Goal: Transaction & Acquisition: Purchase product/service

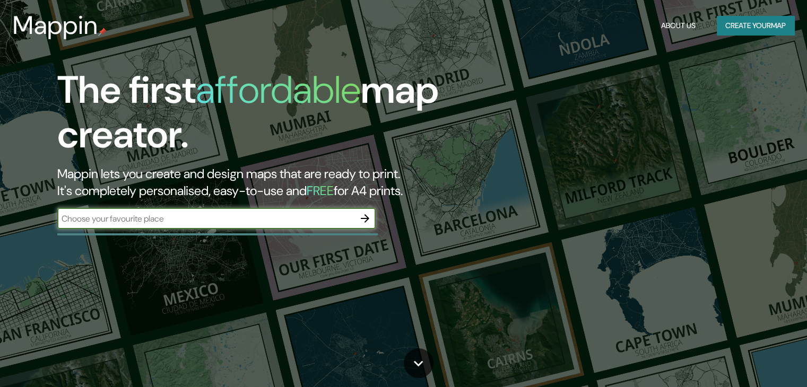
click at [153, 216] on input "text" at bounding box center [205, 219] width 297 height 12
type input "los olivos"
click at [367, 219] on icon "button" at bounding box center [365, 218] width 8 height 8
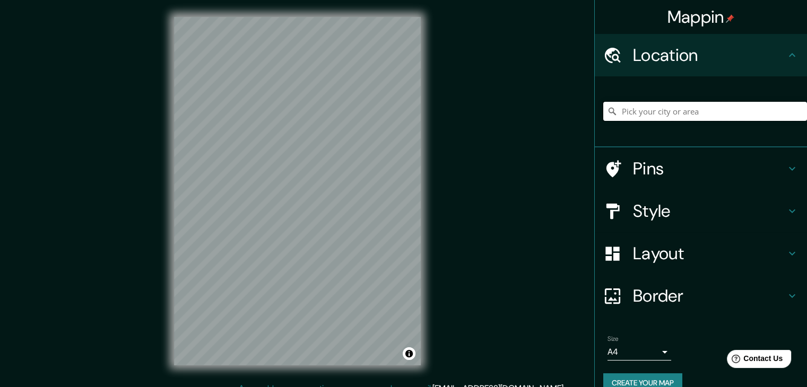
click at [668, 111] on input "Pick your city or area" at bounding box center [705, 111] width 204 height 19
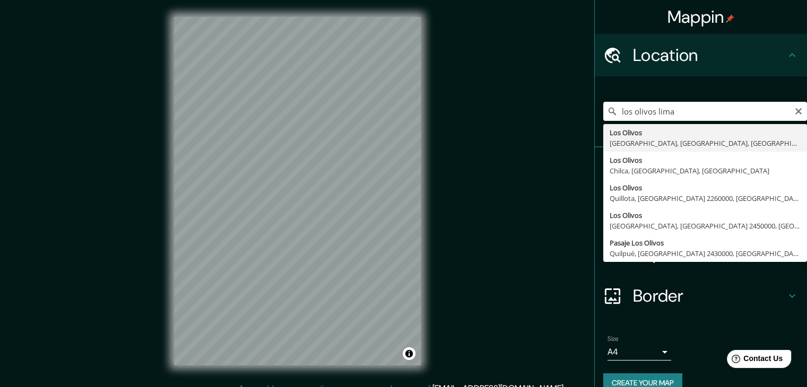
type input "Los Olivos, Lima, Provincia de Lima, Perú"
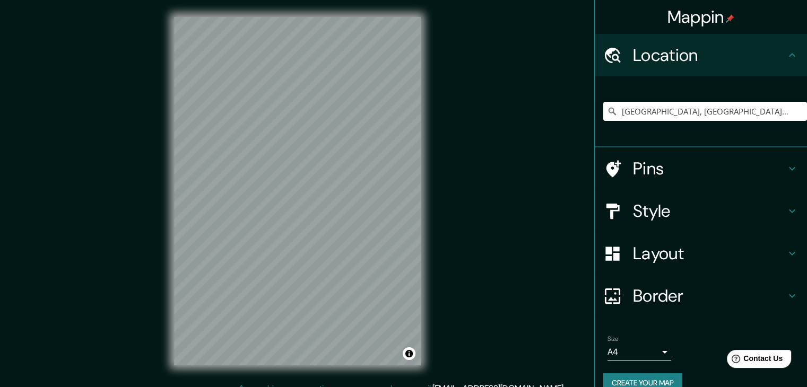
click at [691, 252] on h4 "Layout" at bounding box center [709, 253] width 153 height 21
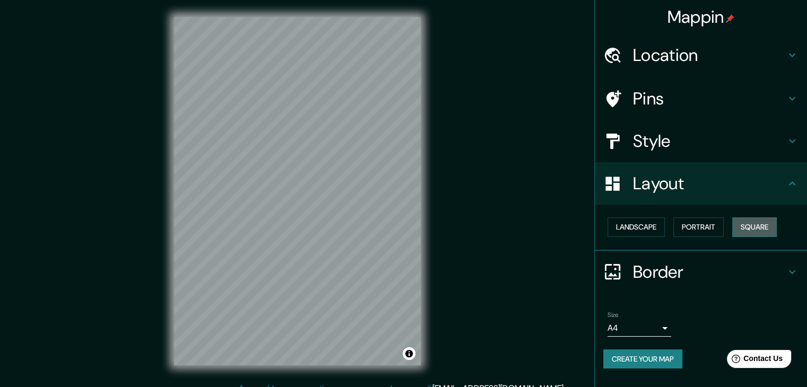
click at [745, 227] on button "Square" at bounding box center [754, 228] width 45 height 20
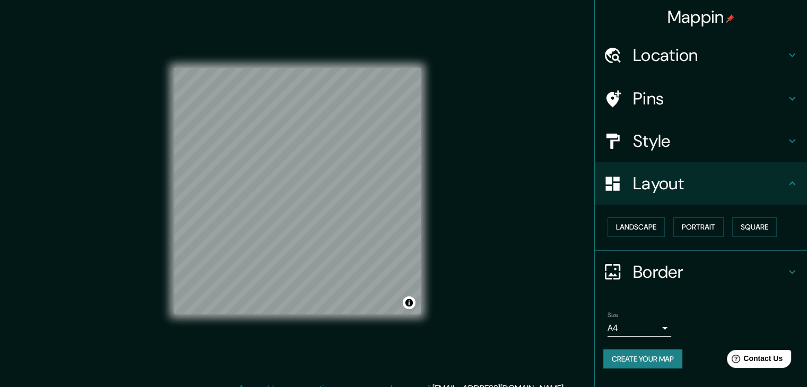
click at [680, 143] on h4 "Style" at bounding box center [709, 141] width 153 height 21
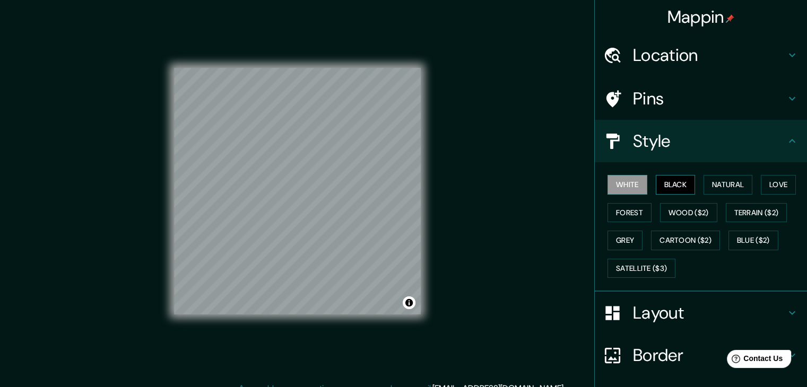
click at [665, 185] on button "Black" at bounding box center [676, 185] width 40 height 20
click at [623, 185] on button "White" at bounding box center [628, 185] width 40 height 20
click at [733, 187] on button "Natural" at bounding box center [728, 185] width 49 height 20
click at [626, 189] on button "White" at bounding box center [628, 185] width 40 height 20
click at [783, 189] on button "Love" at bounding box center [778, 185] width 35 height 20
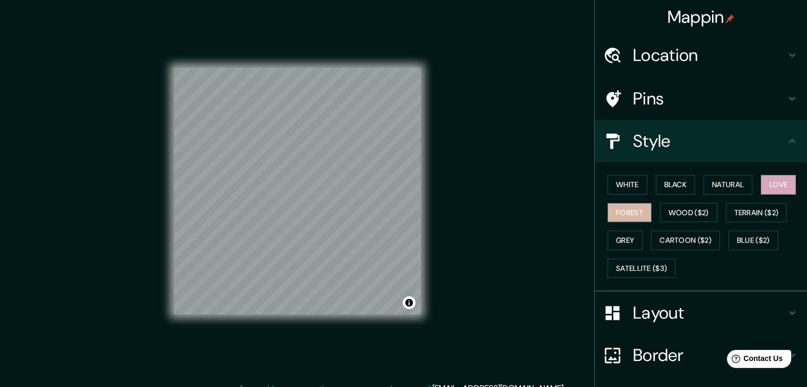
click at [623, 214] on button "Forest" at bounding box center [630, 213] width 44 height 20
click at [660, 209] on button "Wood ($2)" at bounding box center [688, 213] width 57 height 20
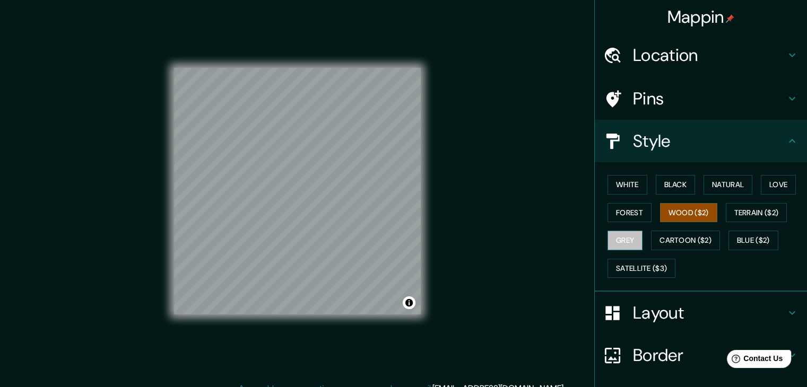
click at [612, 240] on button "Grey" at bounding box center [625, 241] width 35 height 20
click at [677, 212] on button "Wood ($2)" at bounding box center [688, 213] width 57 height 20
click at [666, 238] on button "Cartoon ($2)" at bounding box center [685, 241] width 69 height 20
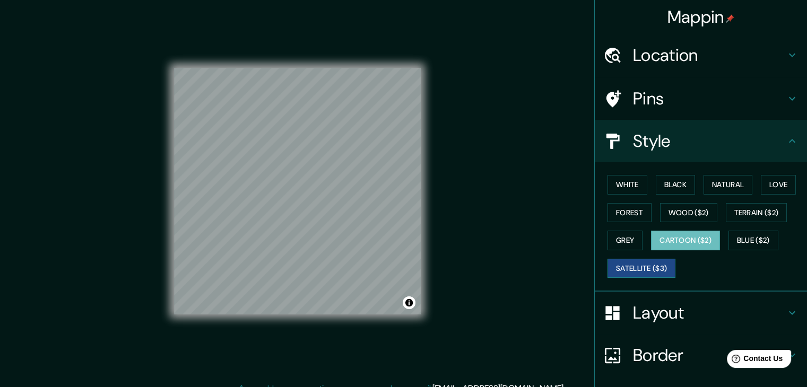
click at [636, 270] on button "Satellite ($3)" at bounding box center [642, 269] width 68 height 20
click at [625, 178] on button "White" at bounding box center [628, 185] width 40 height 20
click at [652, 270] on button "Satellite ($3)" at bounding box center [642, 269] width 68 height 20
click at [757, 246] on button "Blue ($2)" at bounding box center [753, 241] width 50 height 20
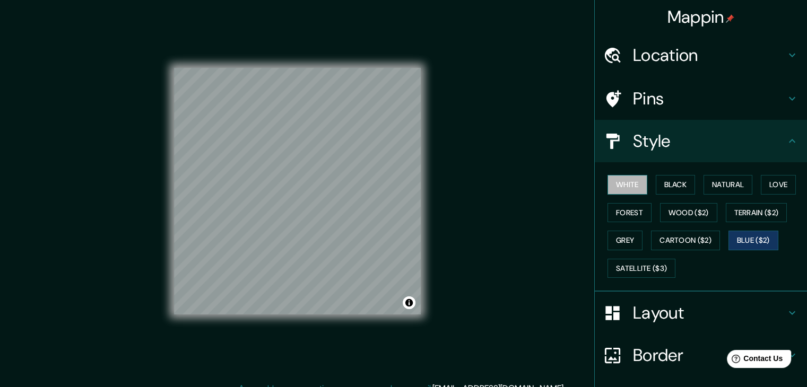
click at [615, 182] on button "White" at bounding box center [628, 185] width 40 height 20
click at [656, 191] on button "Black" at bounding box center [676, 185] width 40 height 20
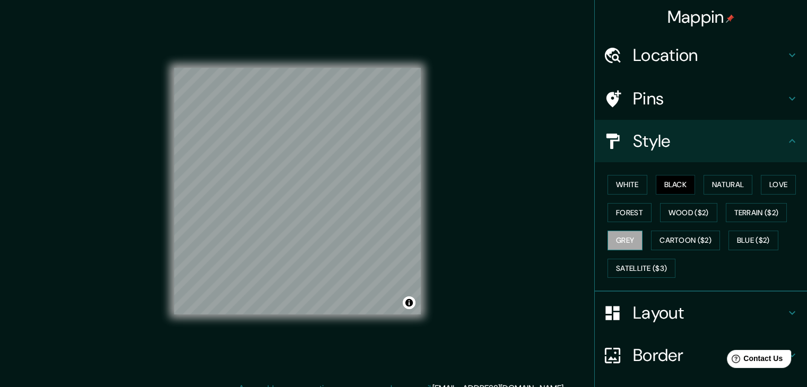
click at [619, 245] on button "Grey" at bounding box center [625, 241] width 35 height 20
click at [624, 182] on button "White" at bounding box center [628, 185] width 40 height 20
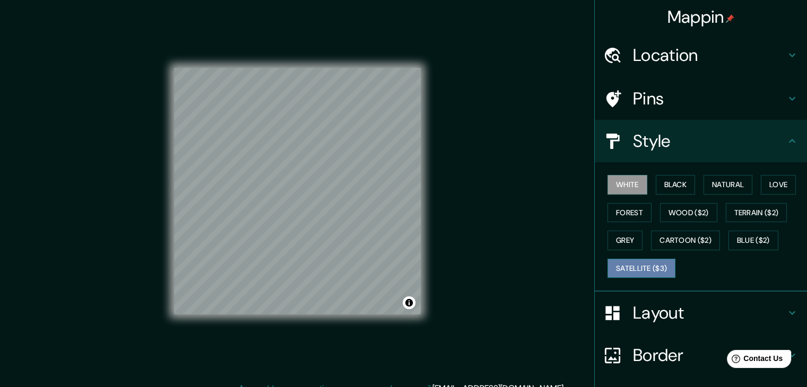
click at [644, 267] on button "Satellite ($3)" at bounding box center [642, 269] width 68 height 20
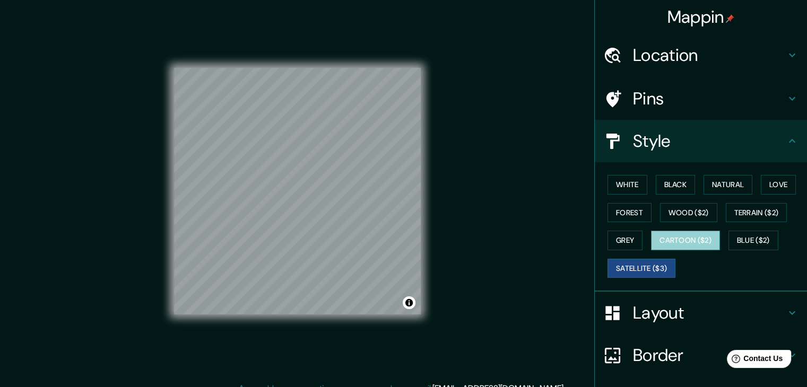
click at [659, 233] on button "Cartoon ($2)" at bounding box center [685, 241] width 69 height 20
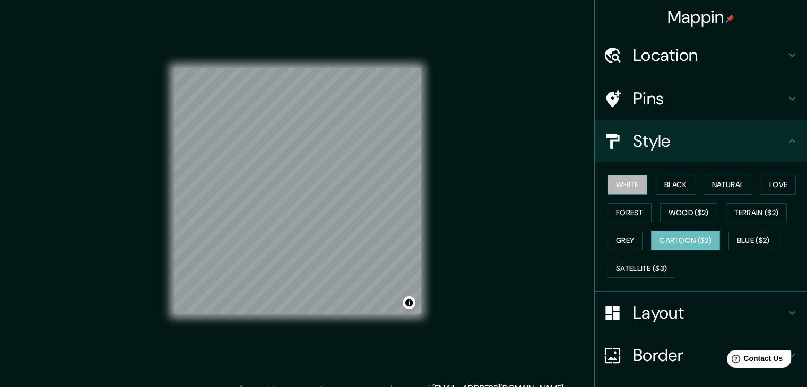
click at [626, 189] on button "White" at bounding box center [628, 185] width 40 height 20
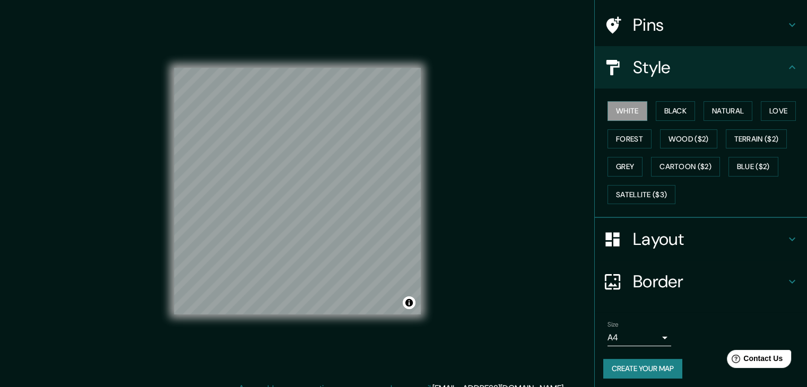
scroll to position [76, 0]
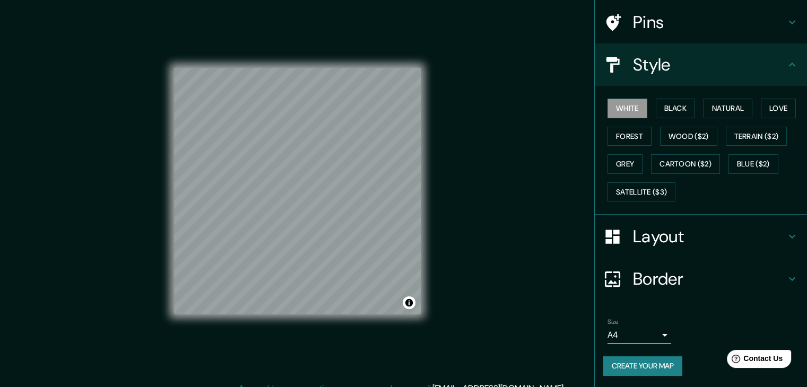
click at [658, 336] on body "Mappin Location Los Olivos, Lima, Provincia de Lima, Perú Pins Style White Blac…" at bounding box center [403, 193] width 807 height 387
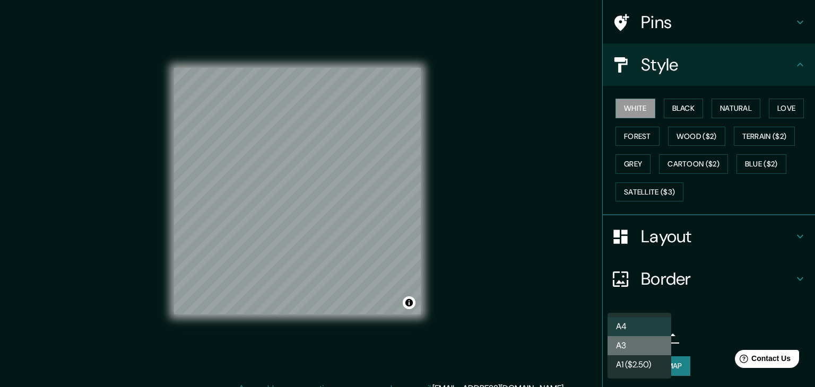
click at [639, 349] on li "A3" at bounding box center [640, 345] width 64 height 19
type input "a4"
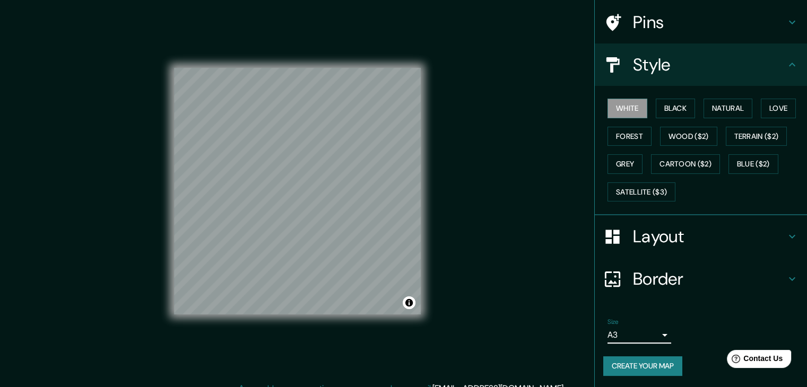
click at [630, 361] on button "Create your map" at bounding box center [642, 367] width 79 height 20
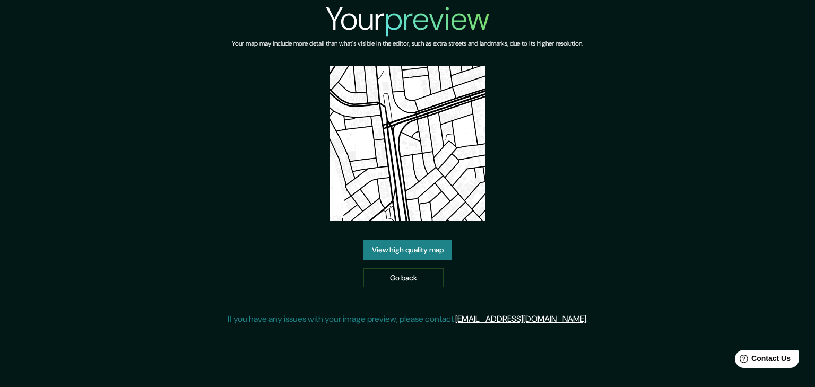
click at [422, 251] on link "View high quality map" at bounding box center [407, 250] width 89 height 20
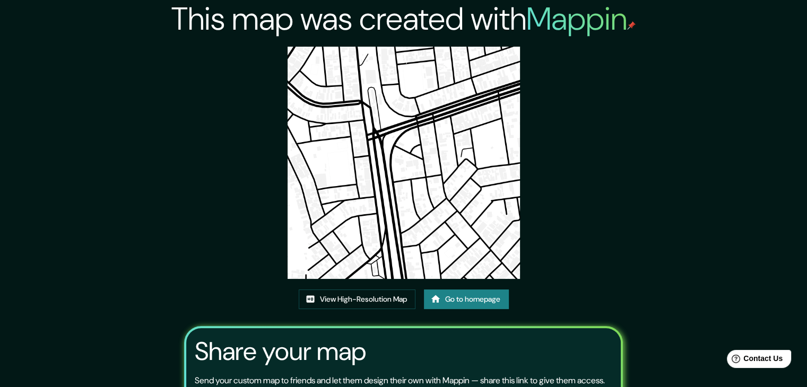
click at [416, 148] on img at bounding box center [404, 163] width 232 height 232
click at [362, 298] on link "View High-Resolution Map" at bounding box center [357, 300] width 117 height 20
